Goal: Information Seeking & Learning: Learn about a topic

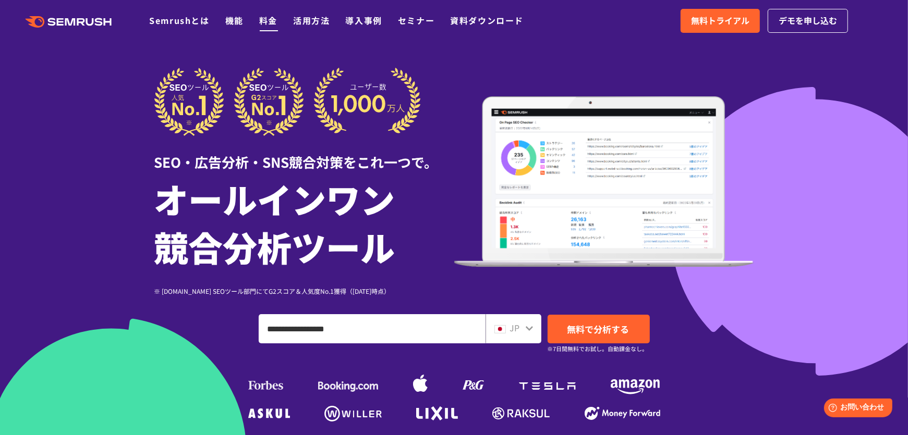
click at [269, 22] on link "料金" at bounding box center [268, 20] width 18 height 13
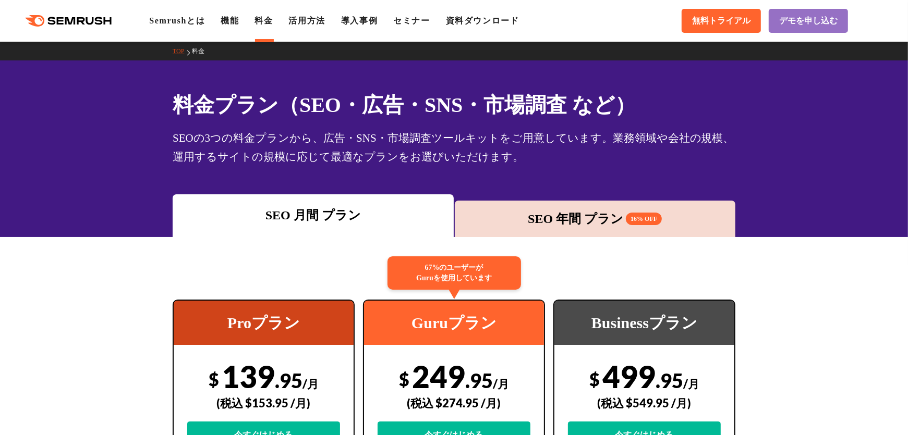
scroll to position [104, 0]
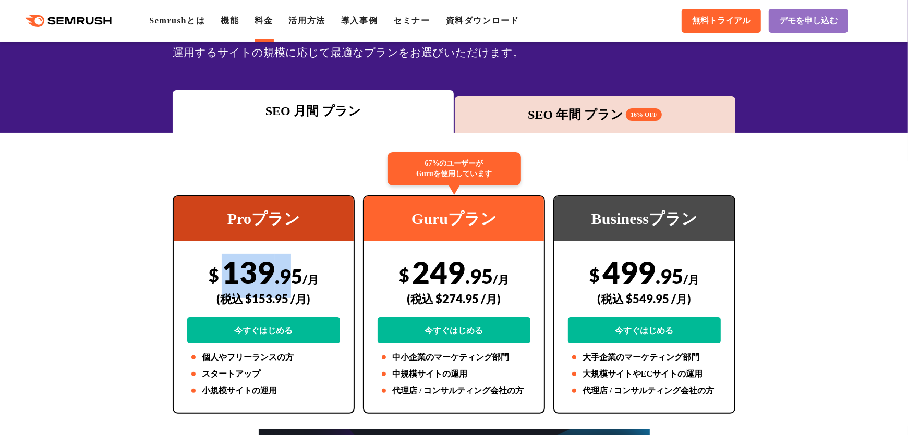
drag, startPoint x: 230, startPoint y: 275, endPoint x: 199, endPoint y: 265, distance: 32.7
click at [289, 277] on div "$ 139 .95 /月 (税込 $153.95 /月) 今すぐはじめる" at bounding box center [263, 299] width 153 height 90
drag, startPoint x: 209, startPoint y: 274, endPoint x: 301, endPoint y: 269, distance: 92.9
click at [301, 269] on div "$ 139 .95 /月 (税込 $153.95 /月) 今すぐはじめる" at bounding box center [263, 299] width 153 height 90
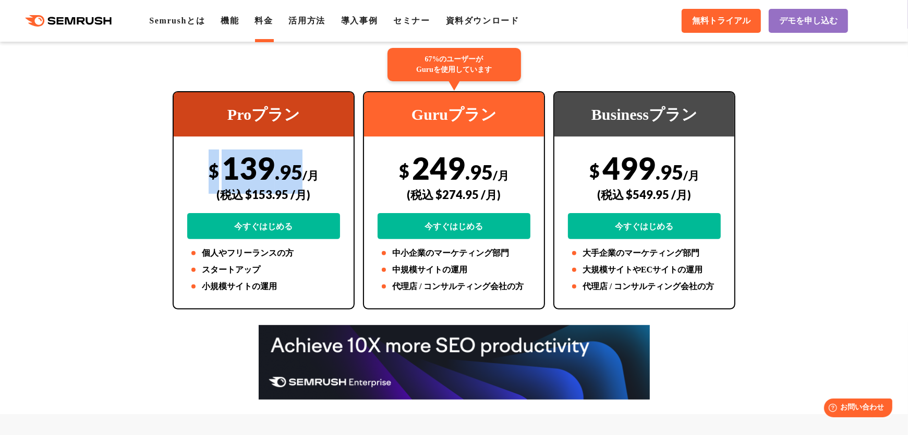
scroll to position [0, 0]
